Goal: Entertainment & Leisure: Consume media (video, audio)

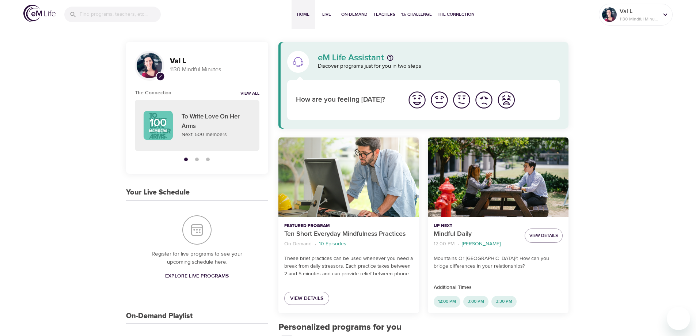
click at [443, 96] on img "I'm feeling good" at bounding box center [439, 100] width 20 height 20
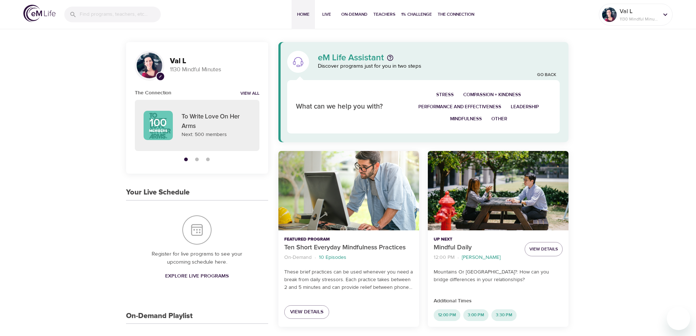
click at [448, 93] on span "Stress" at bounding box center [445, 95] width 18 height 8
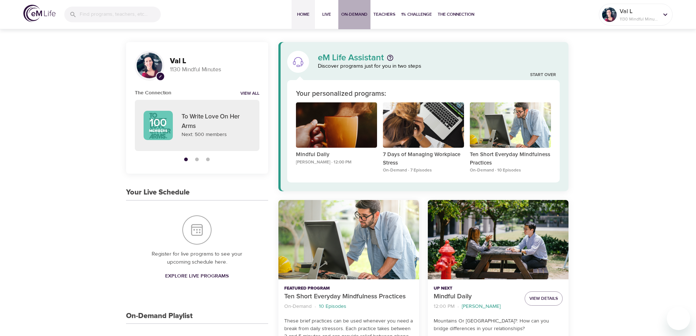
click at [358, 15] on span "On-Demand" at bounding box center [354, 15] width 26 height 8
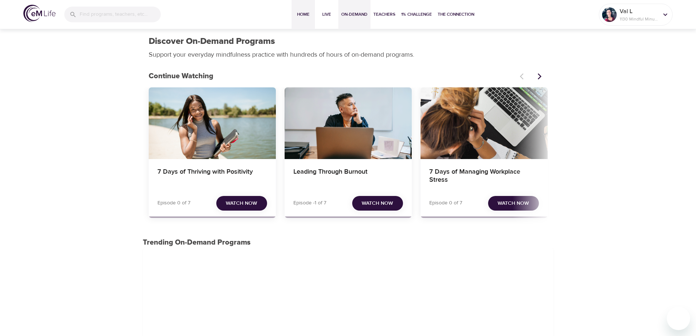
click at [303, 12] on span "Home" at bounding box center [303, 15] width 18 height 8
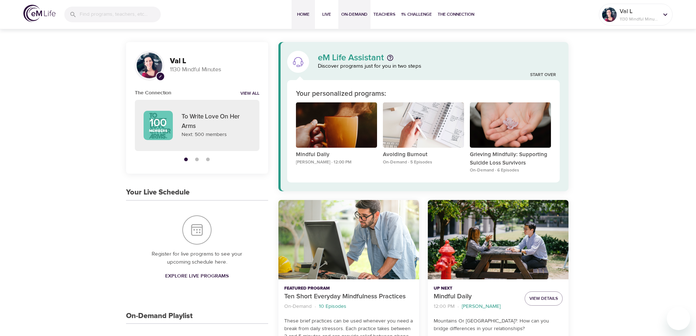
click at [354, 13] on span "On-Demand" at bounding box center [354, 15] width 26 height 8
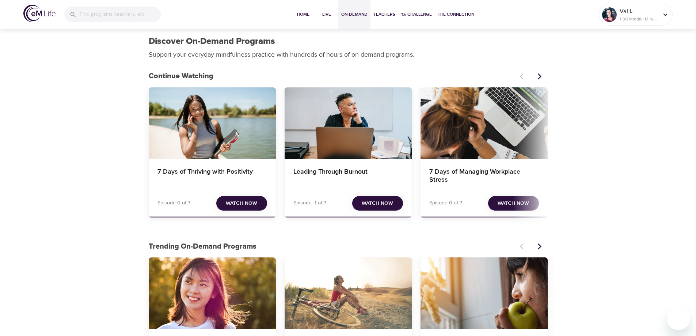
click at [243, 202] on span "Watch Now" at bounding box center [241, 203] width 31 height 9
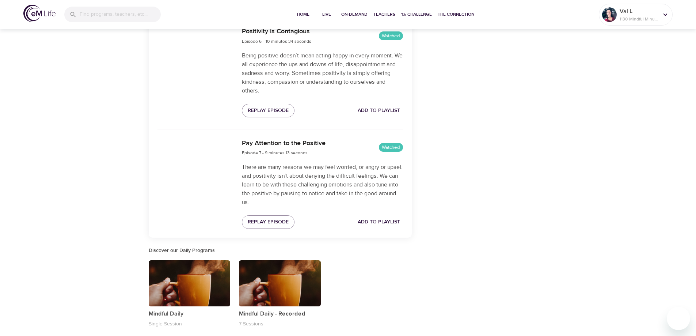
scroll to position [804, 0]
